Goal: Task Accomplishment & Management: Manage account settings

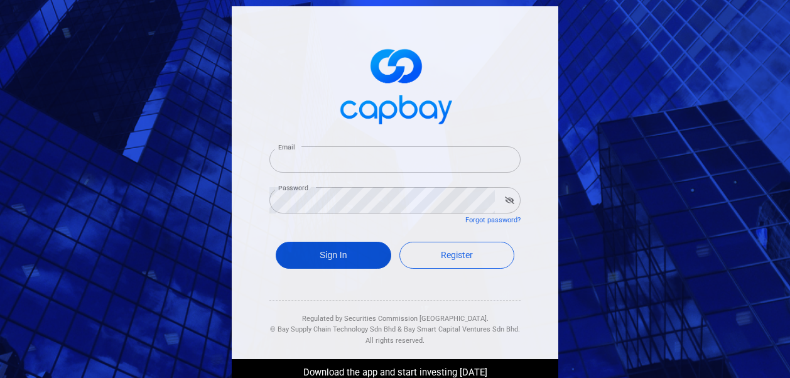
type input "[EMAIL_ADDRESS][DOMAIN_NAME]"
click at [303, 252] on button "Sign In" at bounding box center [334, 255] width 116 height 27
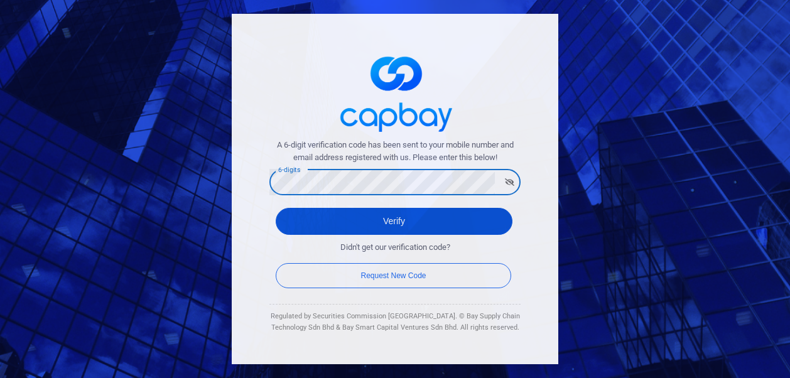
click at [294, 227] on button "Verify" at bounding box center [394, 221] width 237 height 27
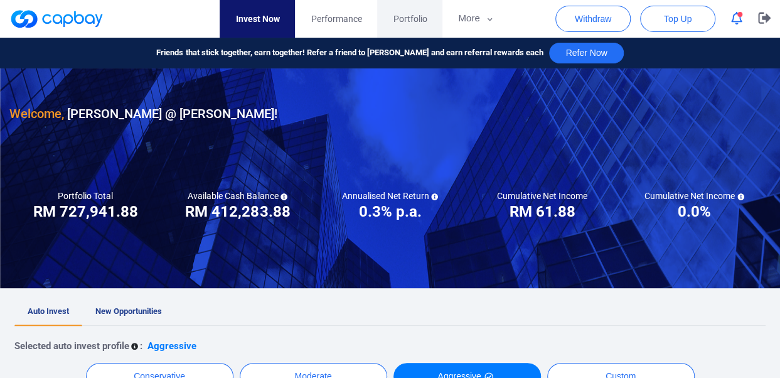
click at [416, 18] on span "Portfolio" at bounding box center [410, 19] width 34 height 14
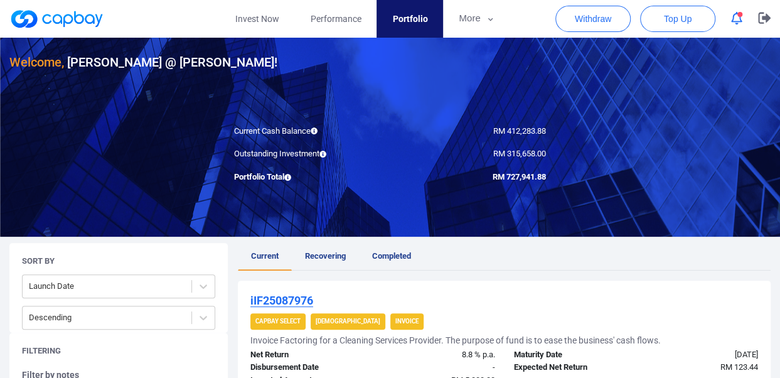
scroll to position [50, 0]
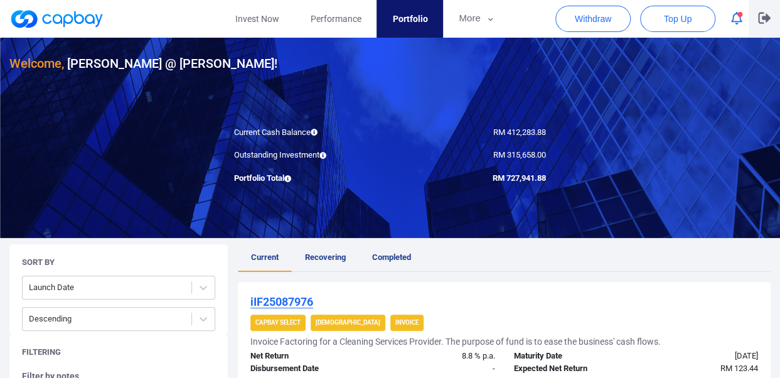
click at [760, 23] on icon "button" at bounding box center [764, 18] width 13 height 11
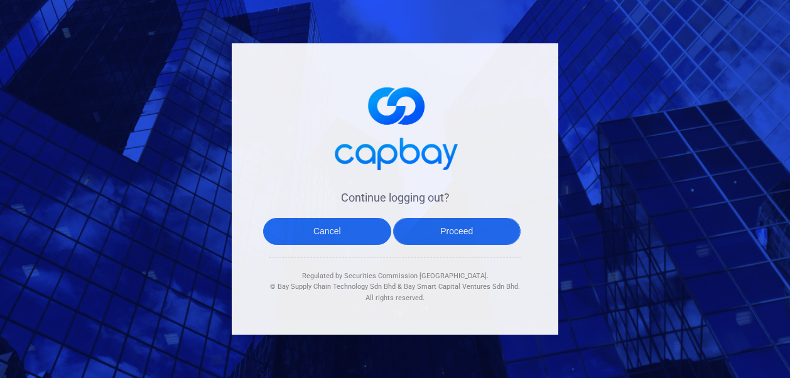
click at [454, 233] on button "Proceed" at bounding box center [457, 231] width 128 height 27
